Goal: Browse casually

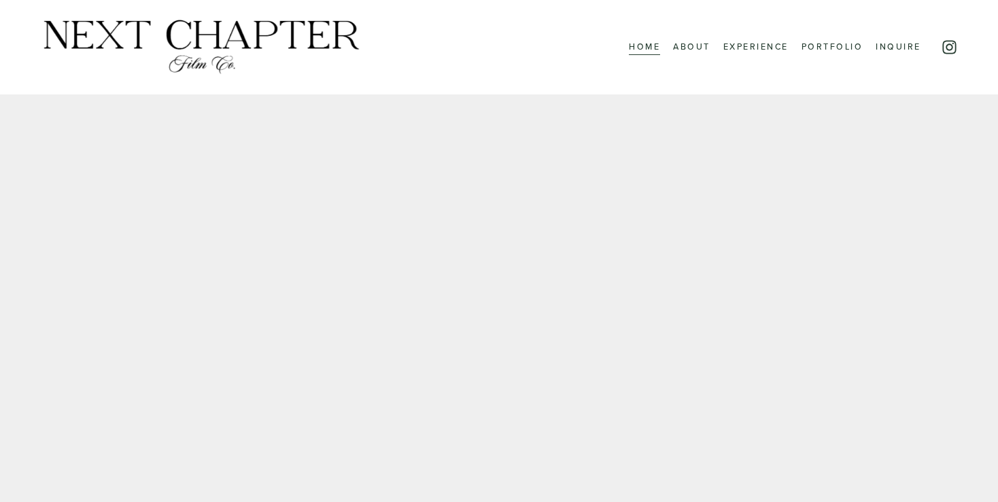
click at [876, 50] on link "Inquire" at bounding box center [897, 47] width 45 height 17
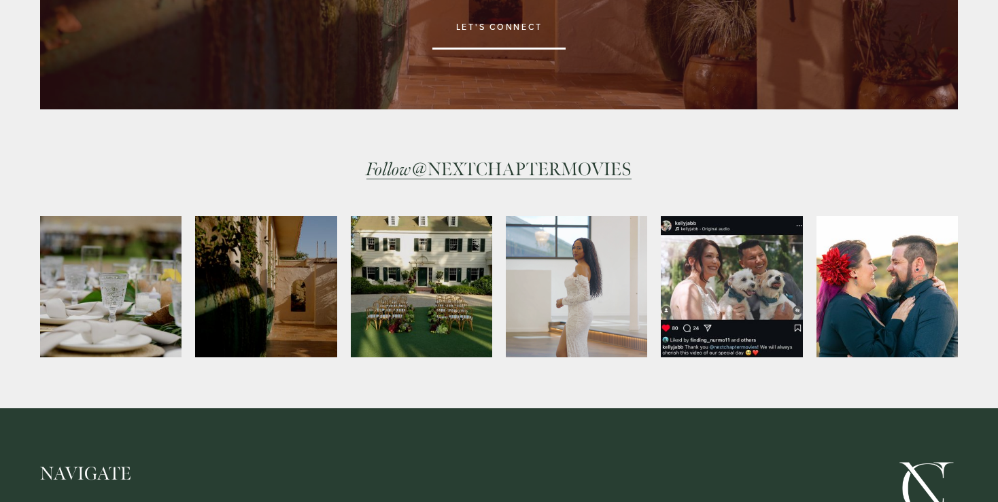
scroll to position [1886, 0]
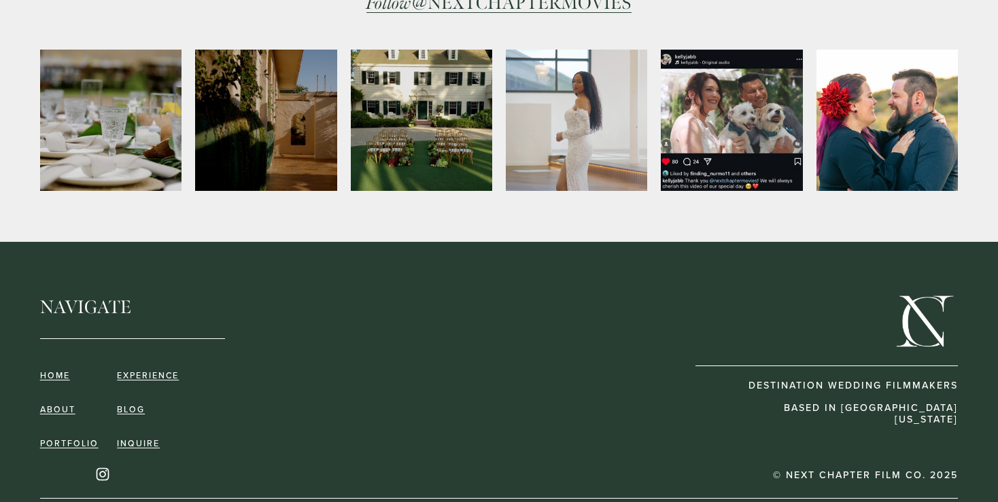
click at [75, 439] on link "portfolio" at bounding box center [69, 444] width 58 height 10
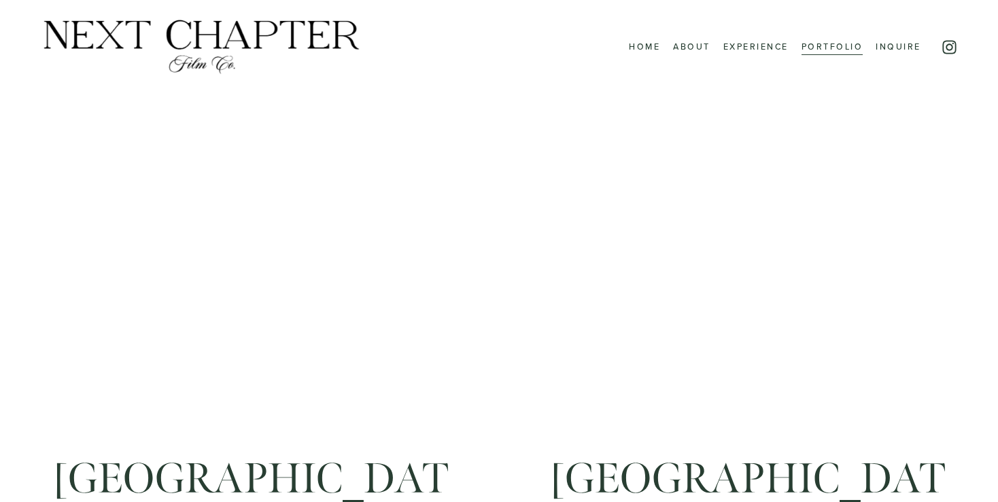
click at [690, 43] on link "About" at bounding box center [691, 47] width 37 height 17
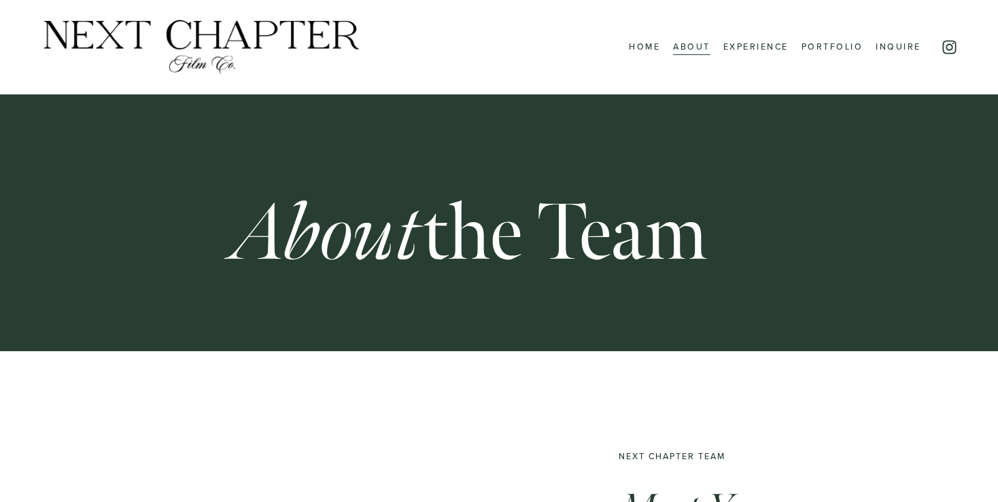
click at [955, 46] on use "Instagram" at bounding box center [949, 47] width 14 height 14
